Goal: Ask a question

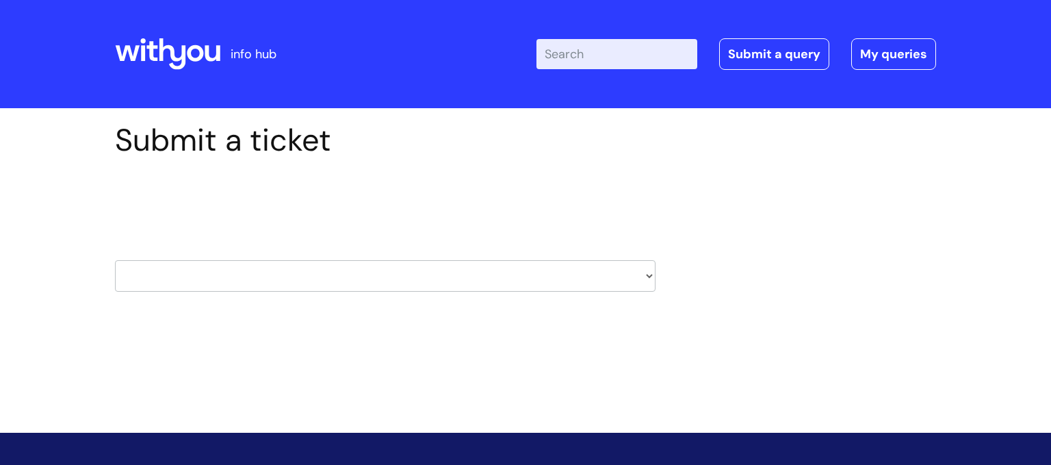
click at [643, 266] on select "HR / People IT and Support Clinical Drug Alerts Finance Accounts Data Support T…" at bounding box center [385, 275] width 541 height 31
select select "learning_and_development"
click at [115, 260] on select "HR / People IT and Support Clinical Drug Alerts Finance Accounts Data Support T…" at bounding box center [385, 275] width 541 height 31
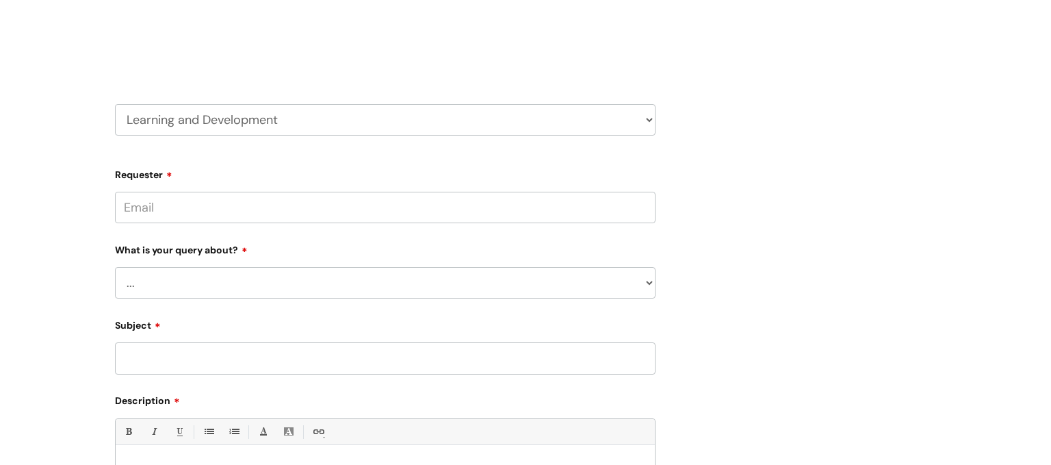
scroll to position [159, 0]
click at [226, 283] on select "... Question about a training course or session booking Ask about apprenticeshi…" at bounding box center [385, 279] width 541 height 31
select select "Question about a training course or session booking"
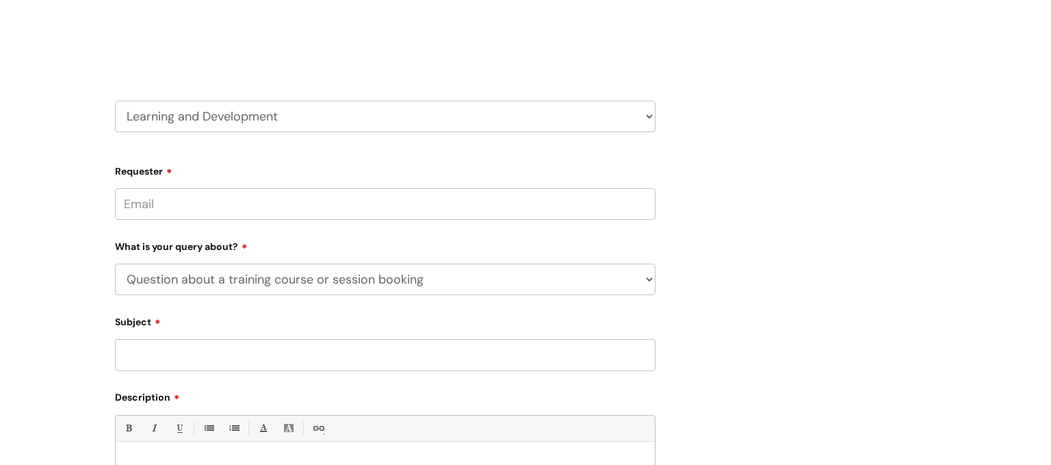
click at [115, 264] on select "... Question about a training course or session booking Ask about apprenticeshi…" at bounding box center [385, 279] width 541 height 31
click at [159, 355] on select "... Training booking request Training dates/timetable Enquiry about a topic or …" at bounding box center [391, 349] width 530 height 31
click at [238, 348] on select "... Training booking request Training dates/timetable Enquiry about a topic or …" at bounding box center [391, 349] width 530 height 31
click at [229, 350] on select "... Training booking request Training dates/timetable Enquiry about a topic or …" at bounding box center [391, 349] width 530 height 31
click at [199, 419] on input "Subject" at bounding box center [385, 424] width 541 height 31
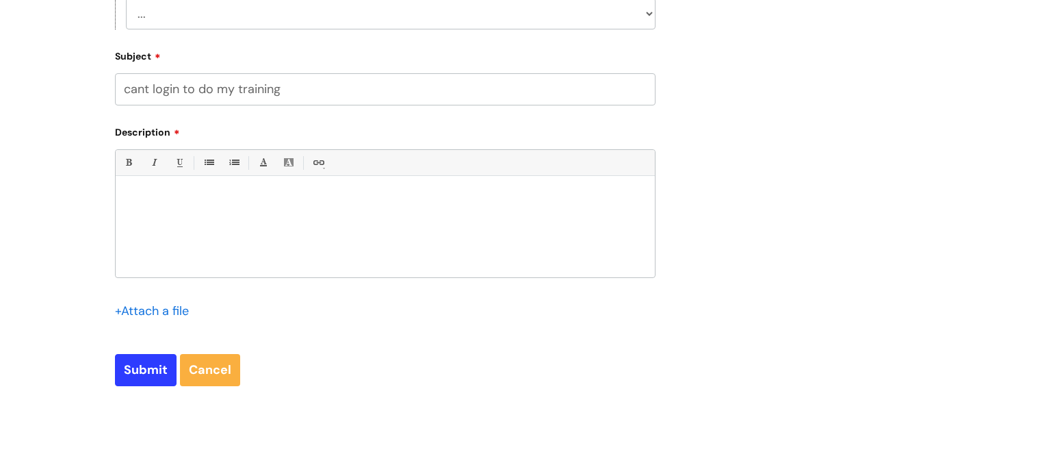
scroll to position [498, 0]
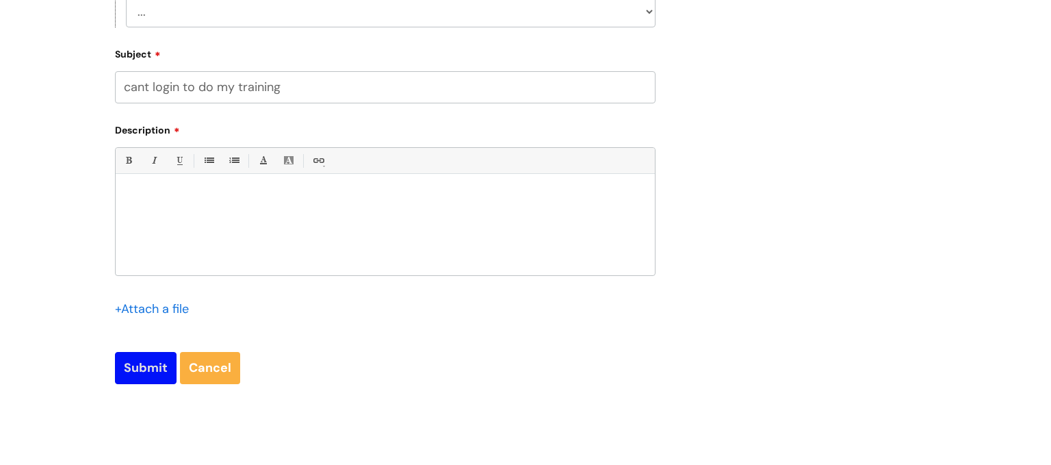
type input "cant login to do my training"
click at [149, 369] on input "Submit" at bounding box center [146, 367] width 62 height 31
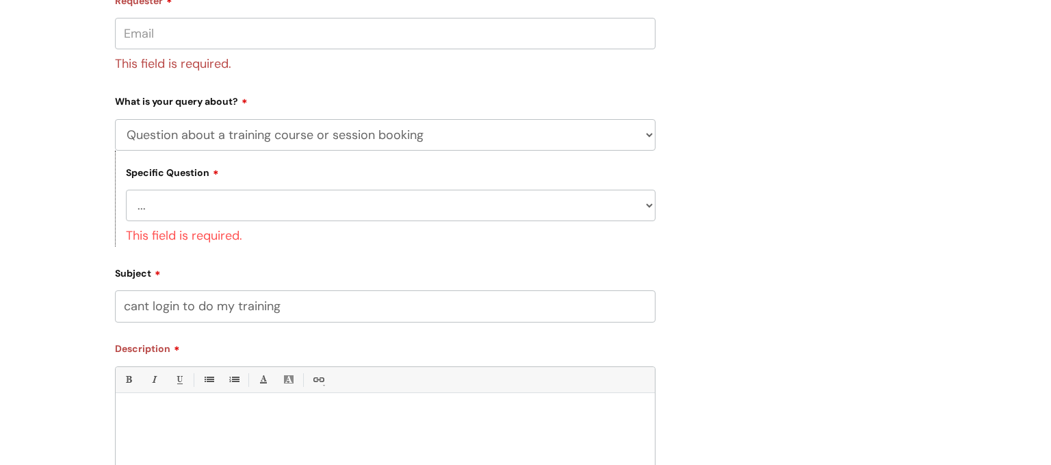
scroll to position [332, 0]
click at [248, 199] on select "... Training booking request Training dates/timetable Enquiry about a topic or …" at bounding box center [391, 203] width 530 height 31
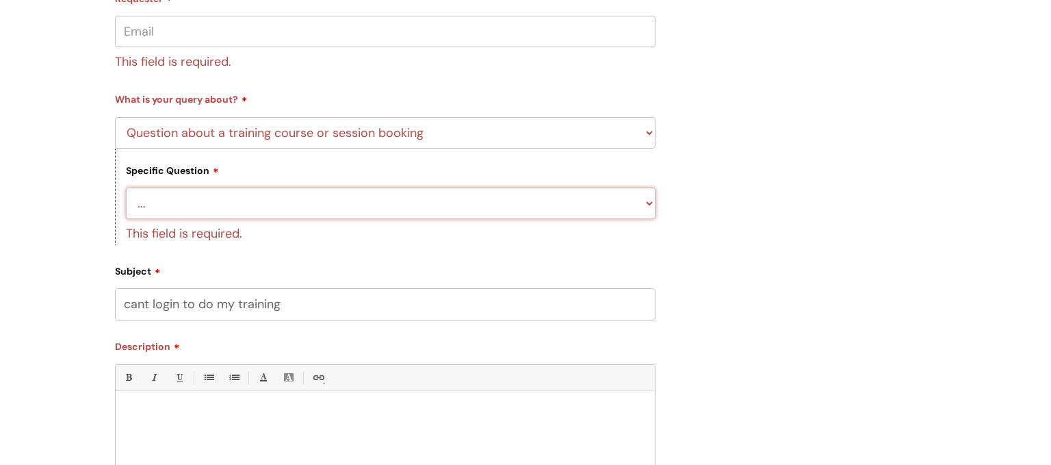
select select "Training booking request"
click at [126, 188] on select "... Training booking request Training dates/timetable Enquiry about a topic or …" at bounding box center [391, 203] width 530 height 31
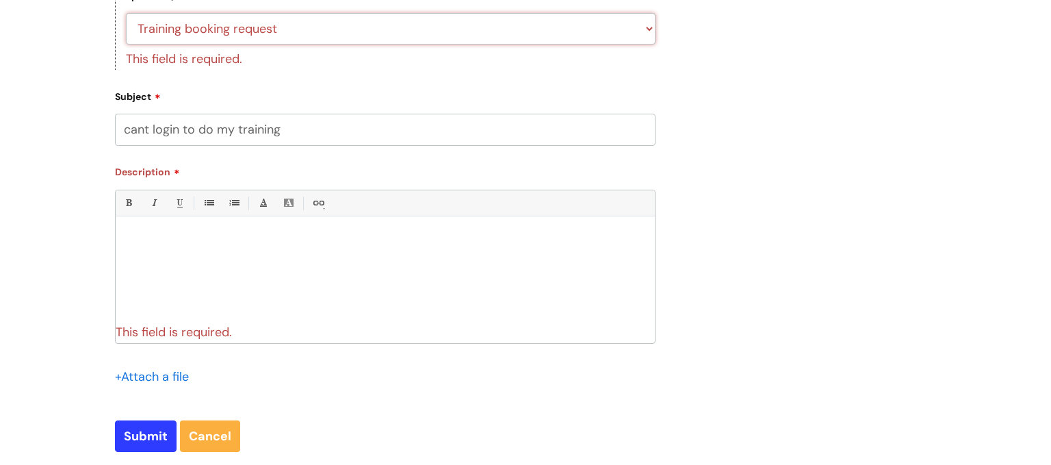
scroll to position [515, 0]
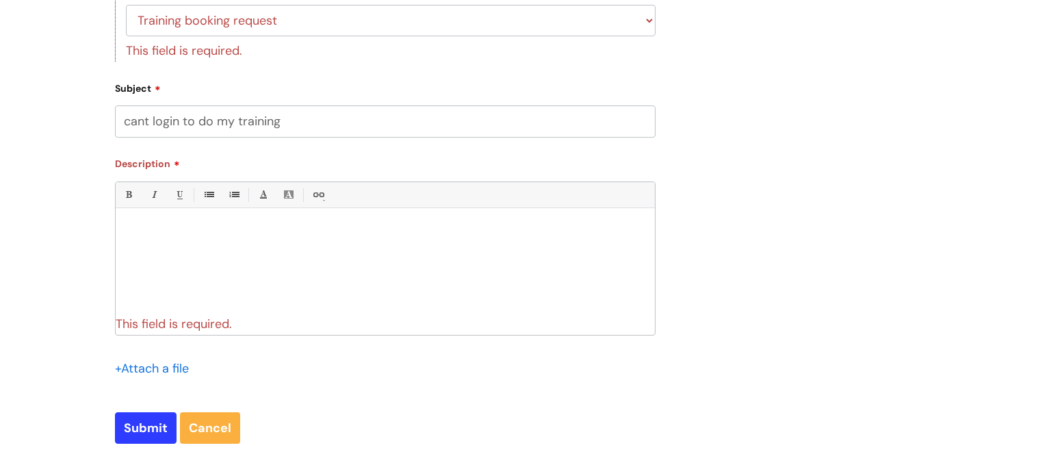
click at [157, 243] on div at bounding box center [385, 262] width 539 height 94
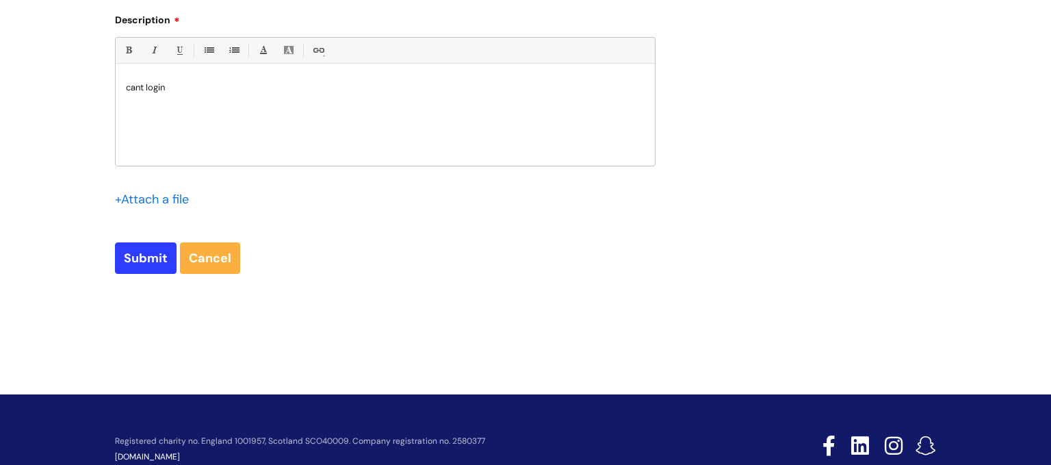
scroll to position [641, 0]
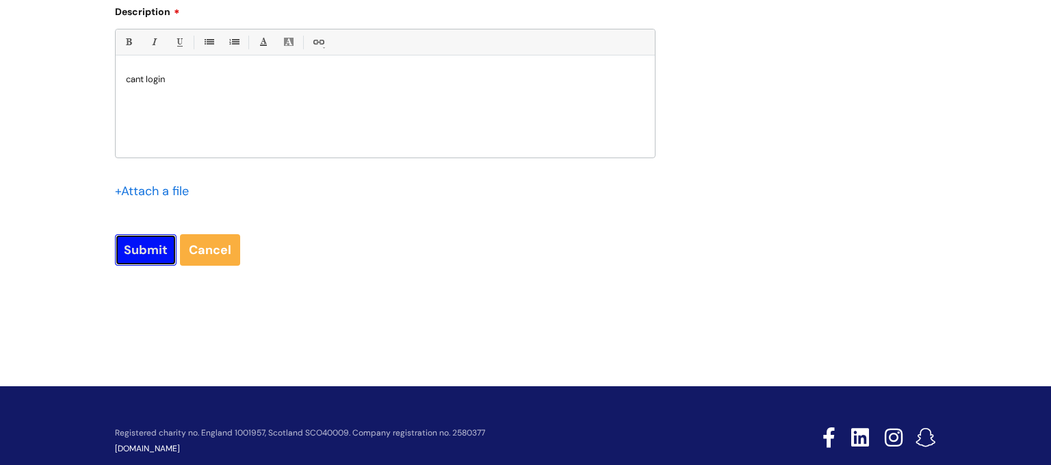
click at [133, 249] on input "Submit" at bounding box center [146, 249] width 62 height 31
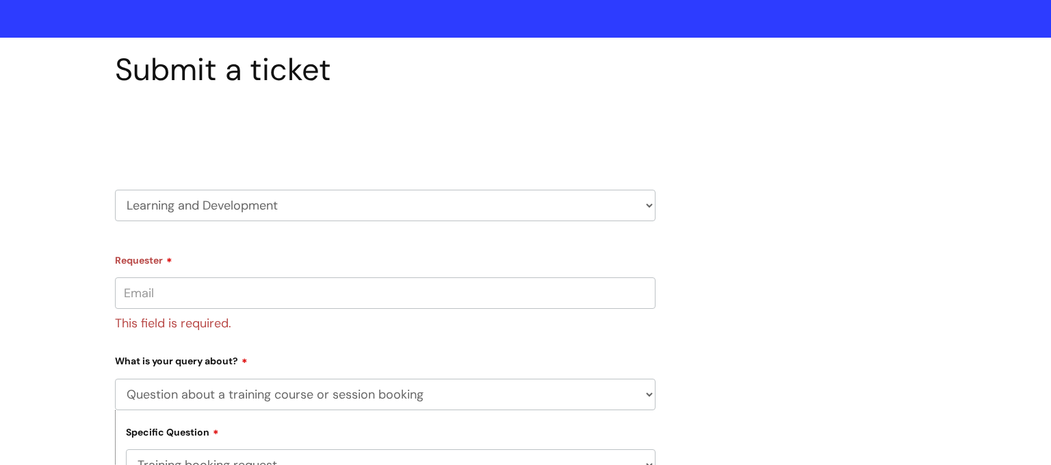
scroll to position [72, 0]
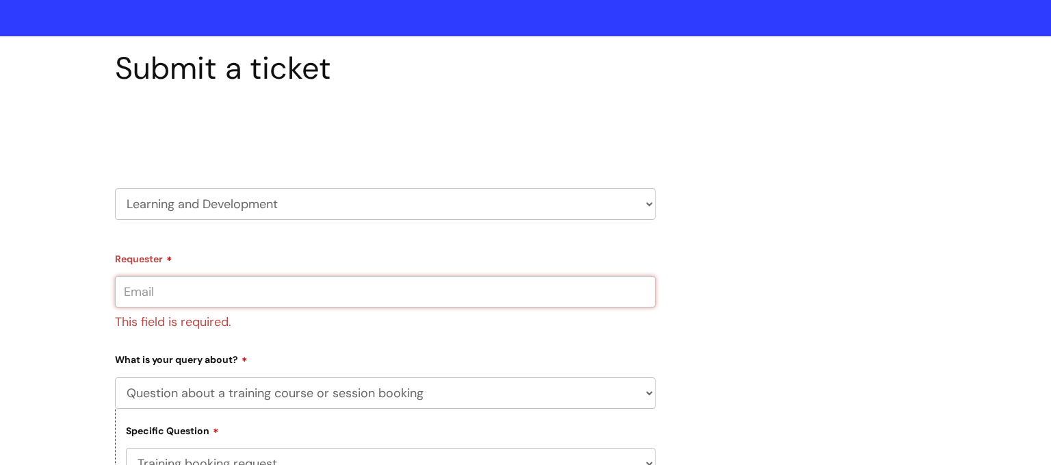
click at [341, 296] on input "Requester" at bounding box center [385, 291] width 541 height 31
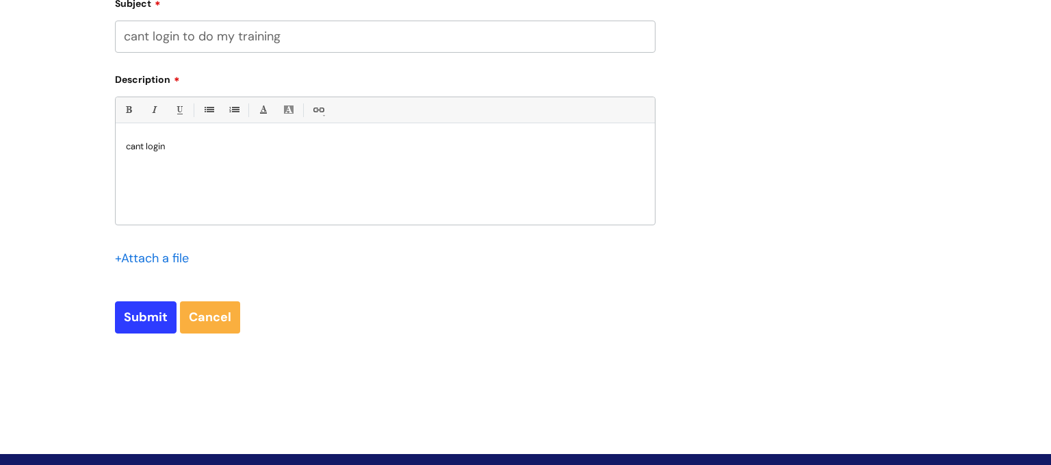
scroll to position [548, 0]
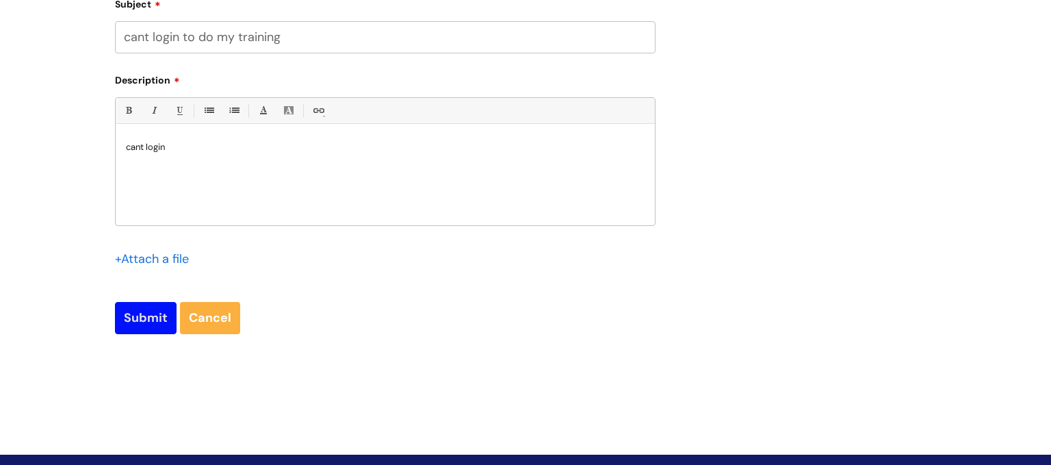
type input "denise5063@outlook.com"
click at [131, 313] on input "Submit" at bounding box center [146, 317] width 62 height 31
type input "Please Wait..."
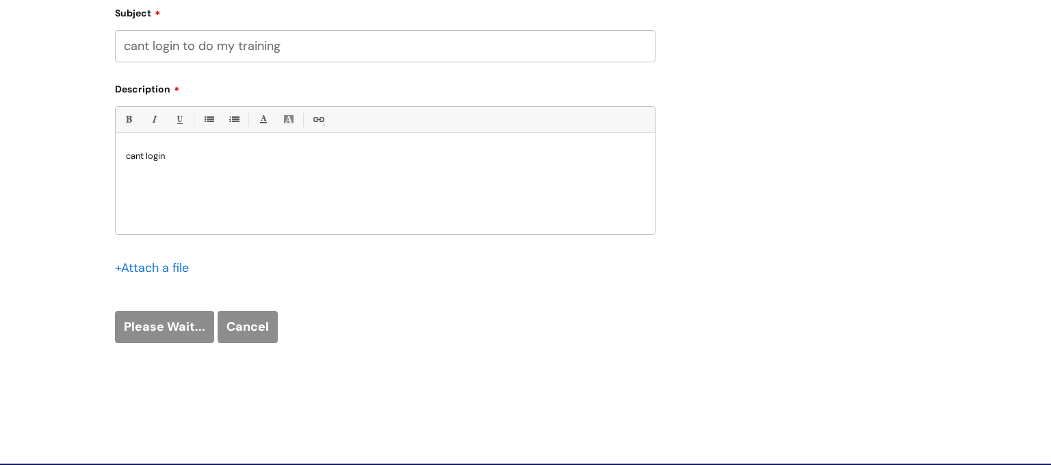
scroll to position [601, 0]
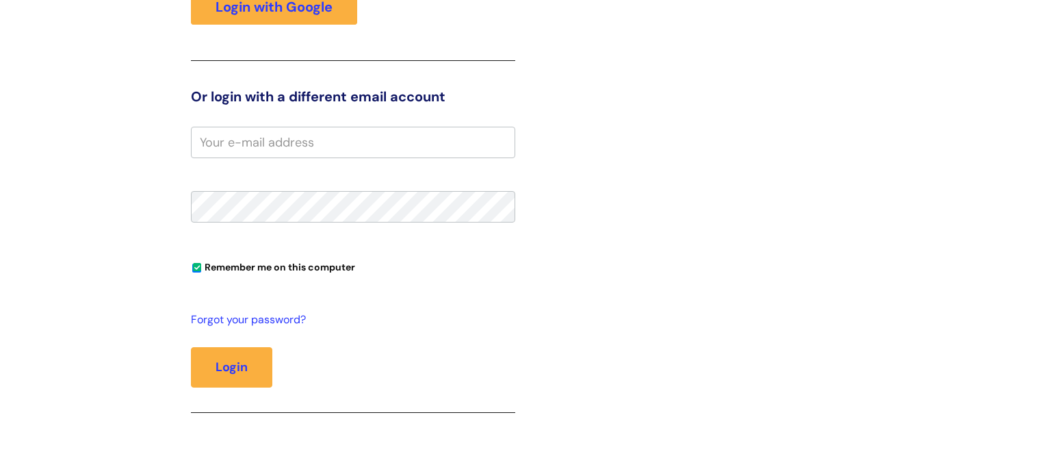
scroll to position [290, 0]
click at [327, 144] on input "email" at bounding box center [353, 142] width 324 height 31
